Goal: Navigation & Orientation: Find specific page/section

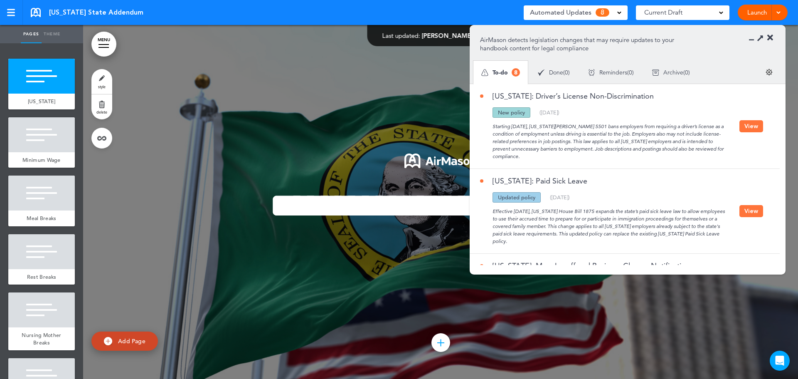
click at [335, 128] on div "**********" at bounding box center [441, 201] width 416 height 159
click at [751, 125] on button "View" at bounding box center [752, 126] width 24 height 12
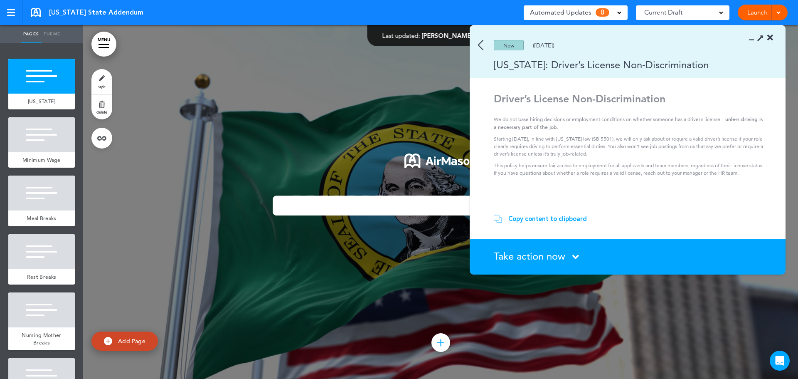
click at [479, 46] on img at bounding box center [480, 45] width 5 height 10
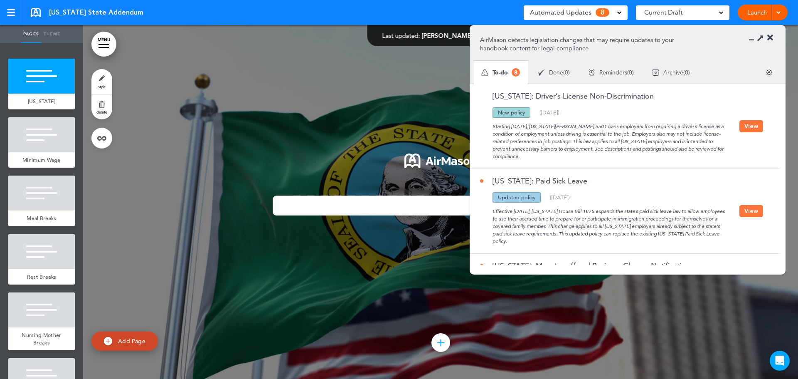
click at [770, 37] on icon at bounding box center [770, 38] width 6 height 8
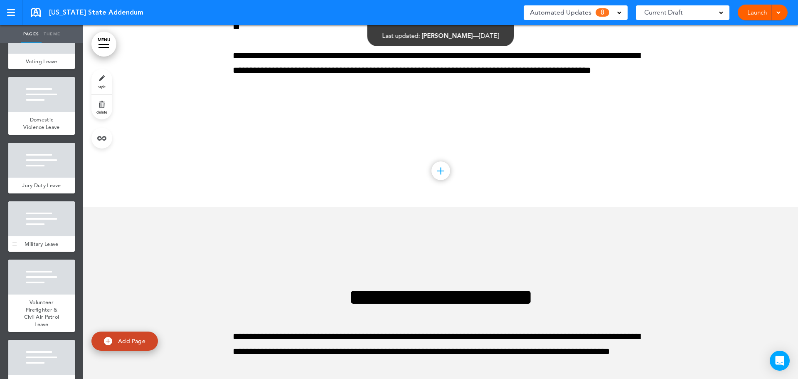
scroll to position [553, 0]
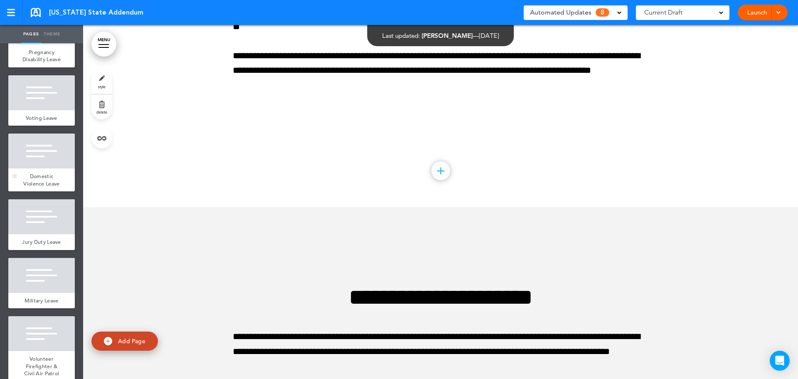
click at [47, 168] on div at bounding box center [41, 150] width 67 height 35
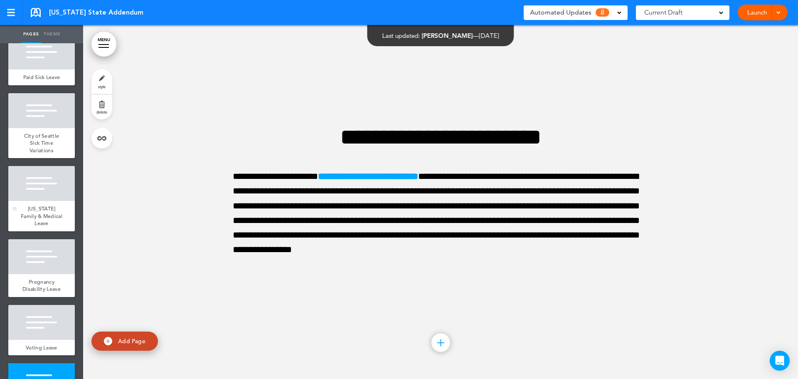
scroll to position [303, 0]
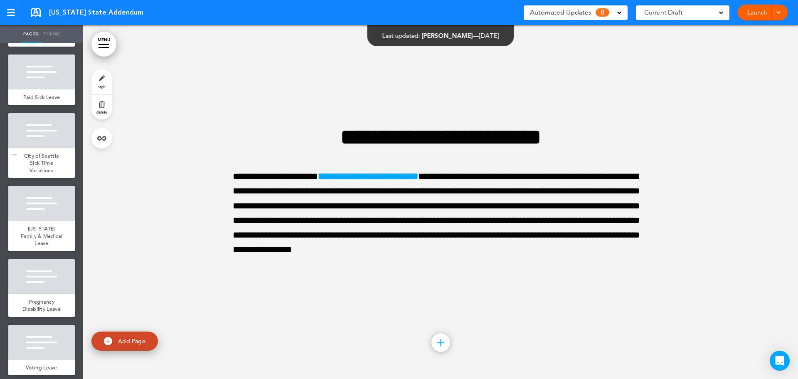
click at [57, 178] on div "City of Seattle Sick Time Variations" at bounding box center [41, 163] width 67 height 30
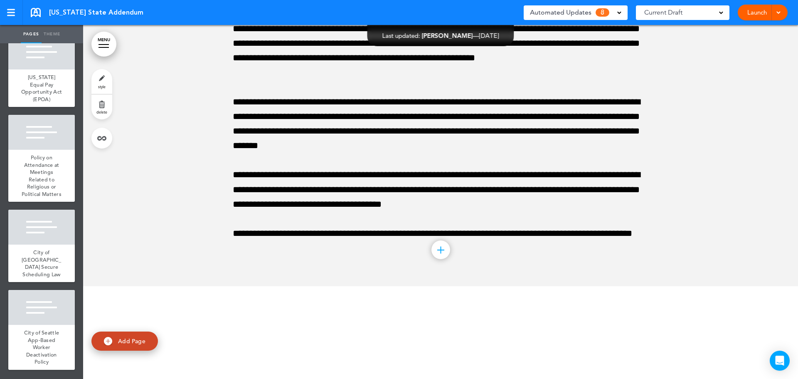
scroll to position [1281, 0]
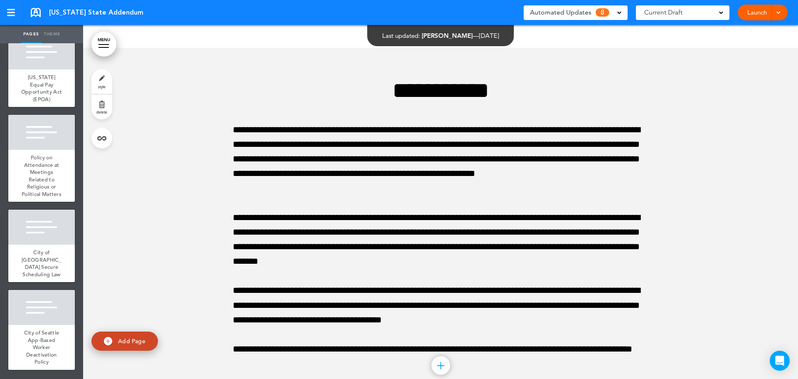
click at [12, 15] on div at bounding box center [11, 15] width 8 height 1
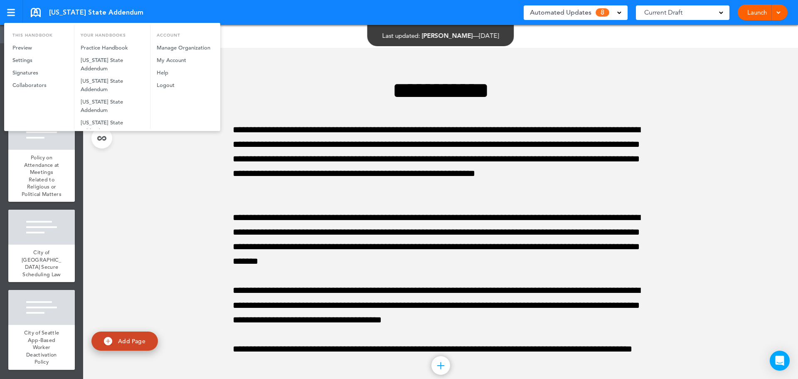
click at [291, 89] on div at bounding box center [399, 189] width 798 height 379
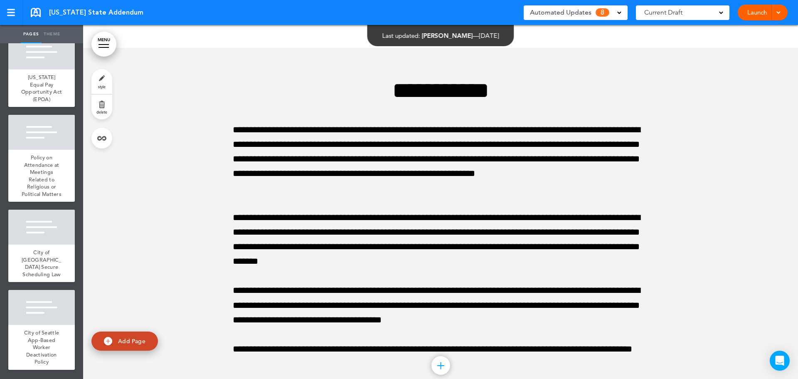
scroll to position [4603, 0]
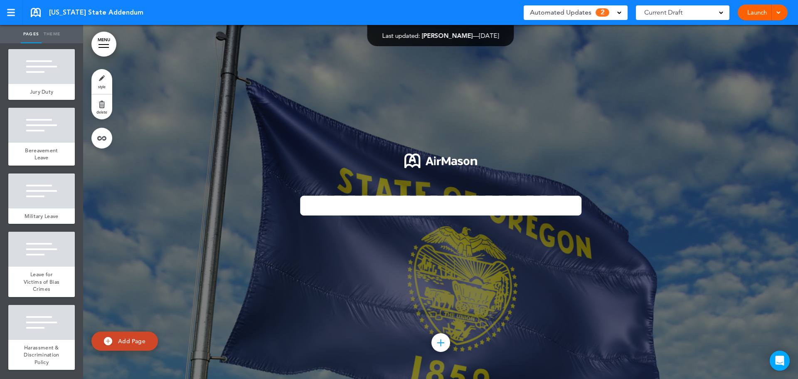
scroll to position [907, 0]
click at [38, 328] on div at bounding box center [41, 322] width 67 height 35
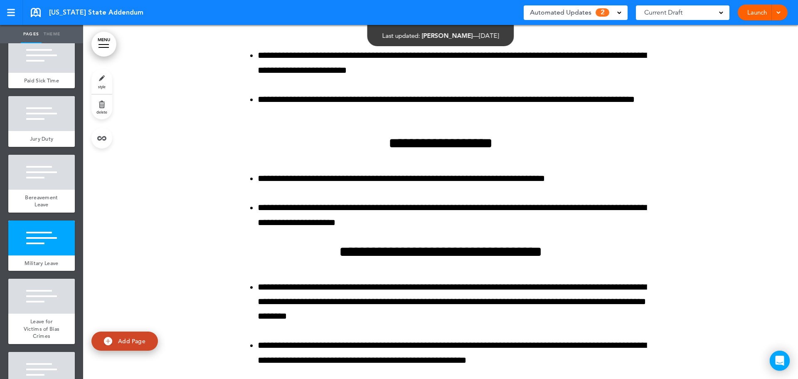
scroll to position [907, 0]
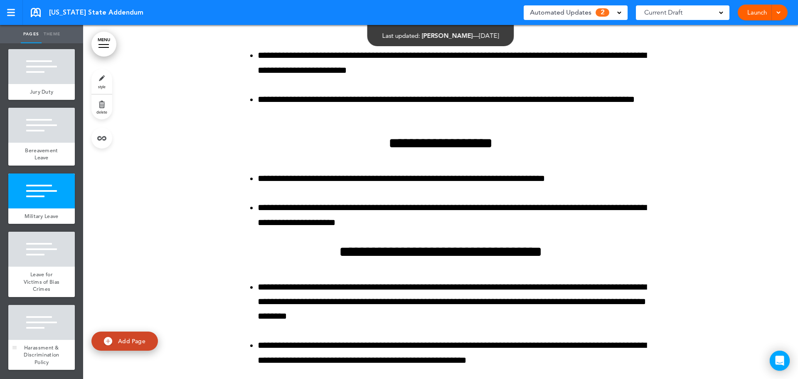
click at [42, 328] on div at bounding box center [41, 322] width 67 height 35
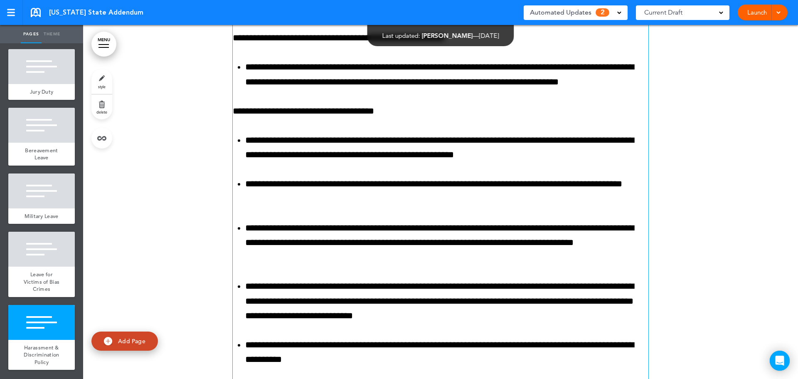
scroll to position [13957, 0]
